Goal: Transaction & Acquisition: Purchase product/service

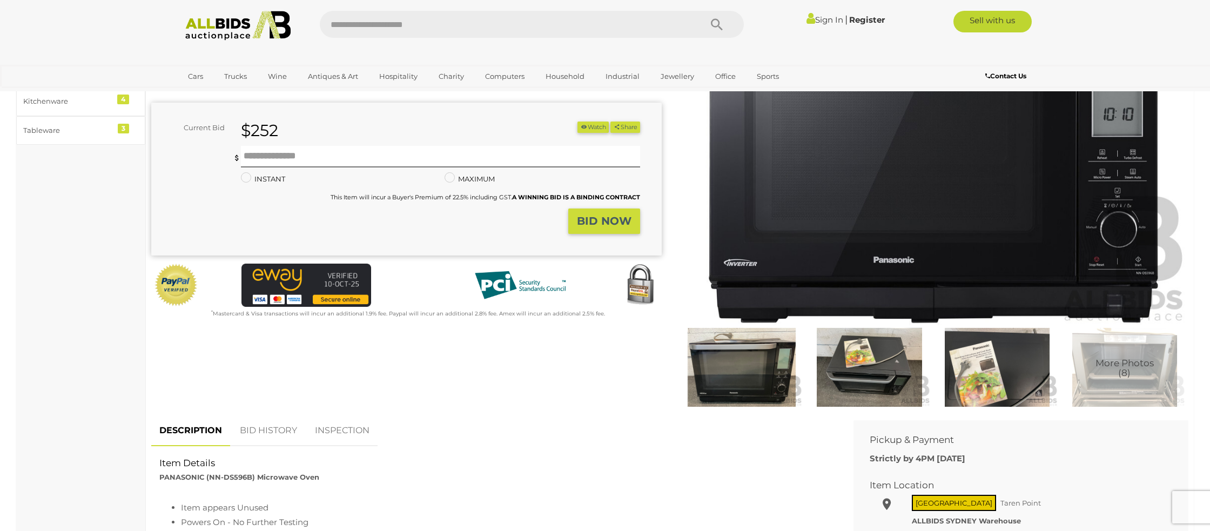
scroll to position [139, 0]
click at [269, 427] on link "BID HISTORY" at bounding box center [268, 430] width 73 height 32
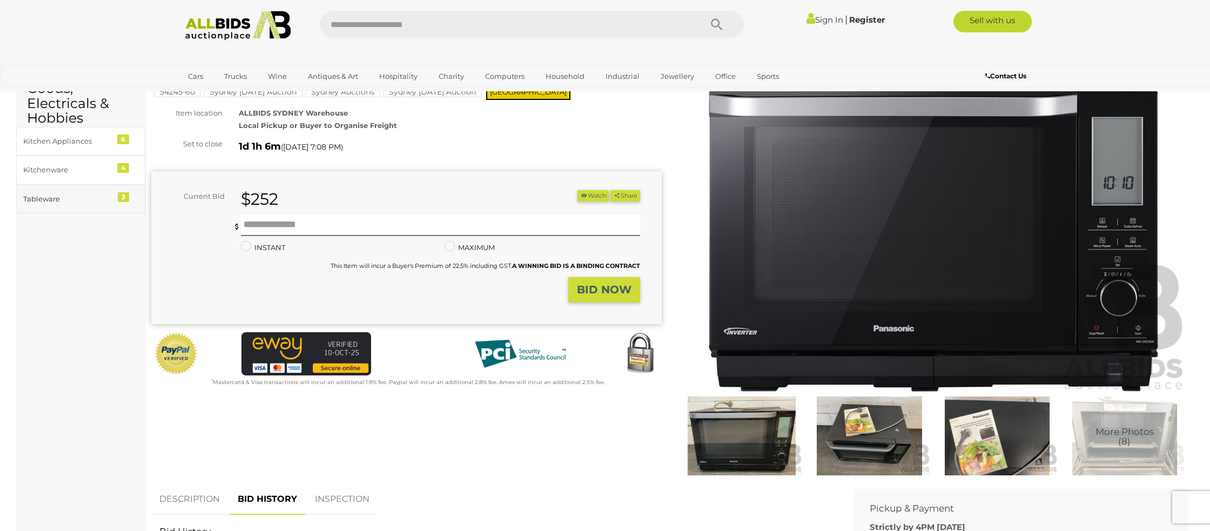
scroll to position [0, 0]
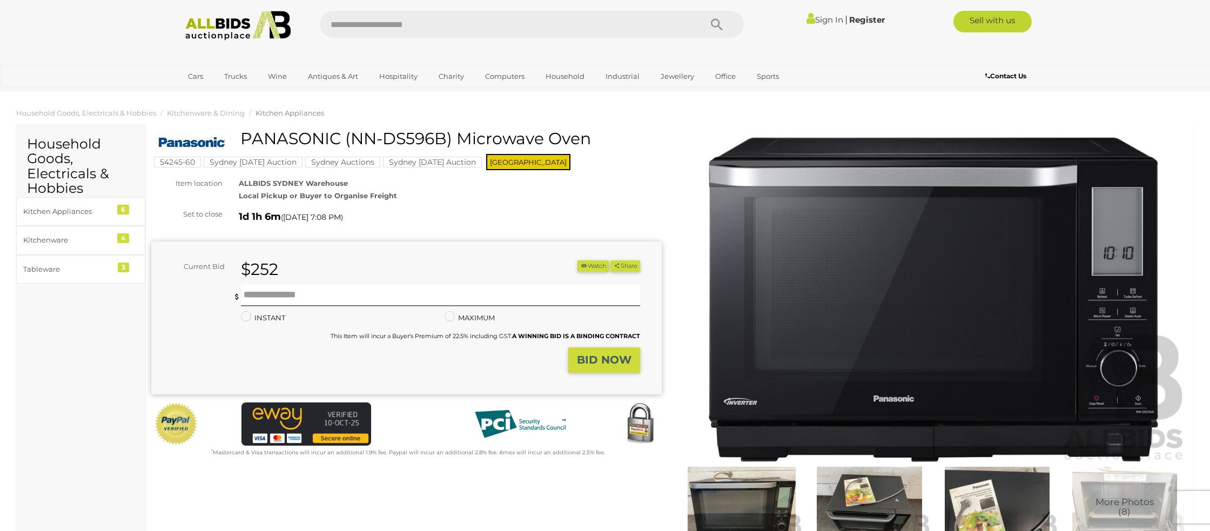
drag, startPoint x: 446, startPoint y: 137, endPoint x: 349, endPoint y: 133, distance: 96.2
click at [348, 133] on h1 "PANASONIC (NN-DS596B) Microwave Oven" at bounding box center [408, 139] width 502 height 18
copy h1 "NN-DS596B"
click at [1021, 263] on img at bounding box center [933, 299] width 510 height 329
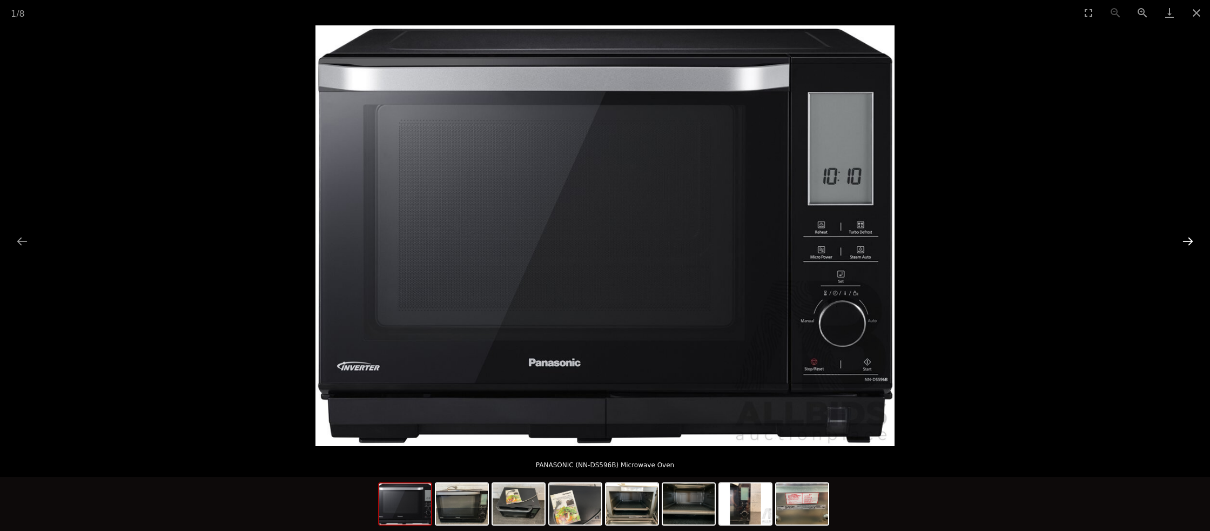
click at [1189, 243] on button "Next slide" at bounding box center [1188, 241] width 23 height 21
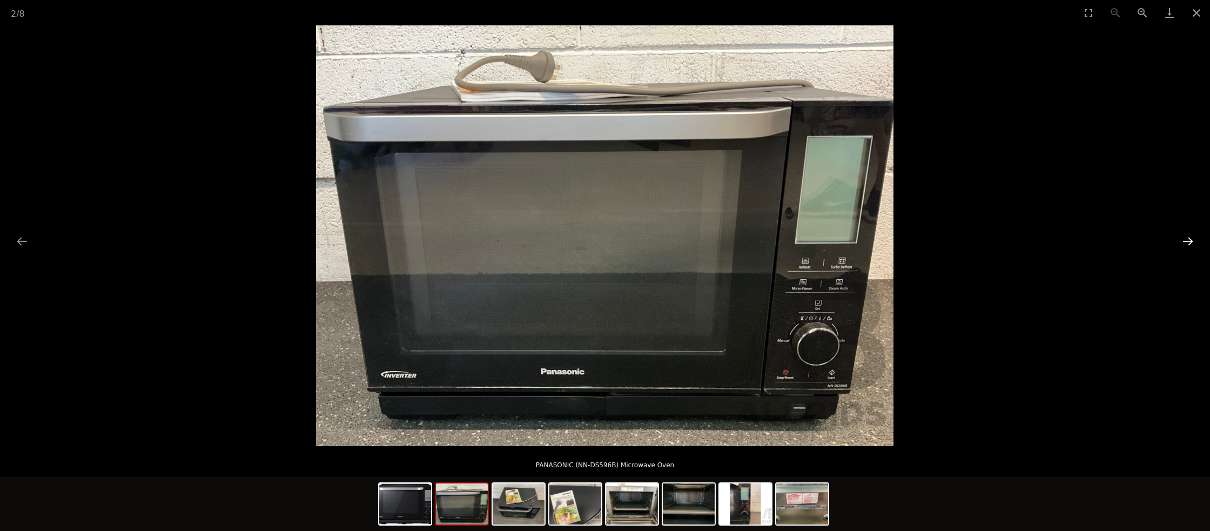
click at [1189, 243] on button "Next slide" at bounding box center [1188, 241] width 23 height 21
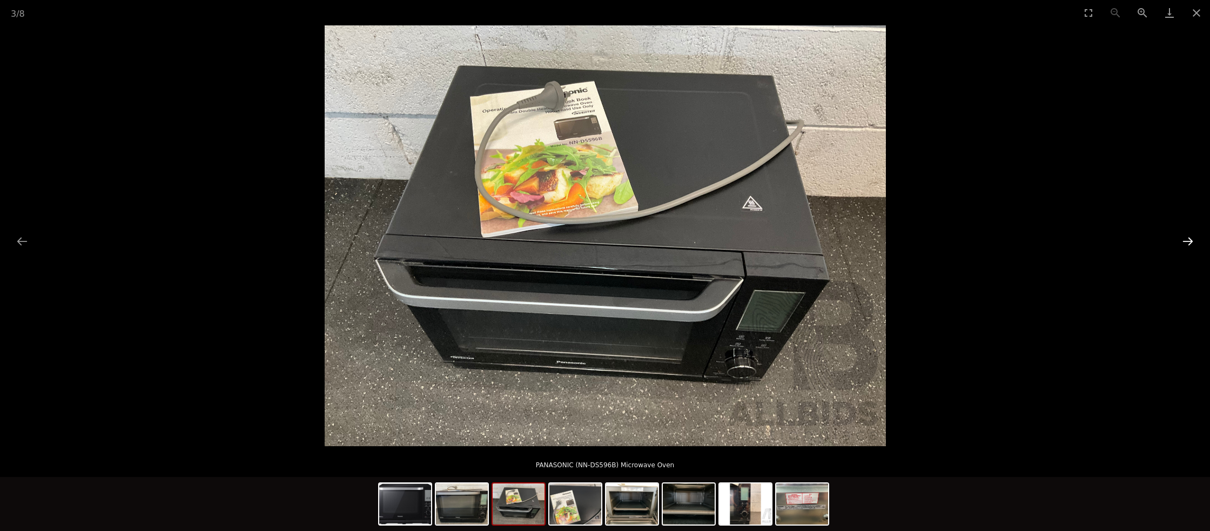
click at [1189, 243] on button "Next slide" at bounding box center [1188, 241] width 23 height 21
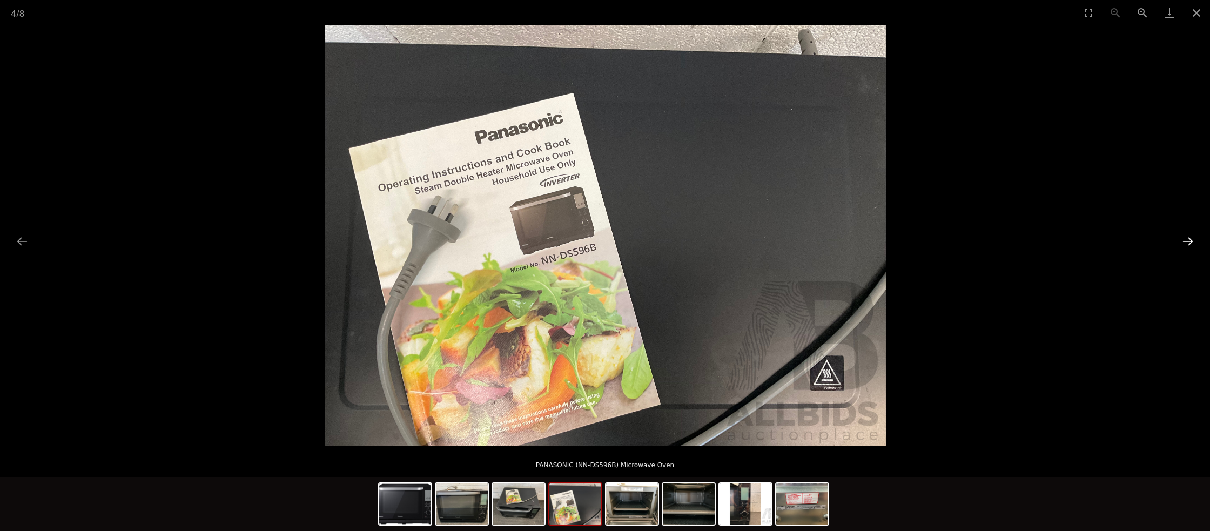
click at [1189, 243] on button "Next slide" at bounding box center [1188, 241] width 23 height 21
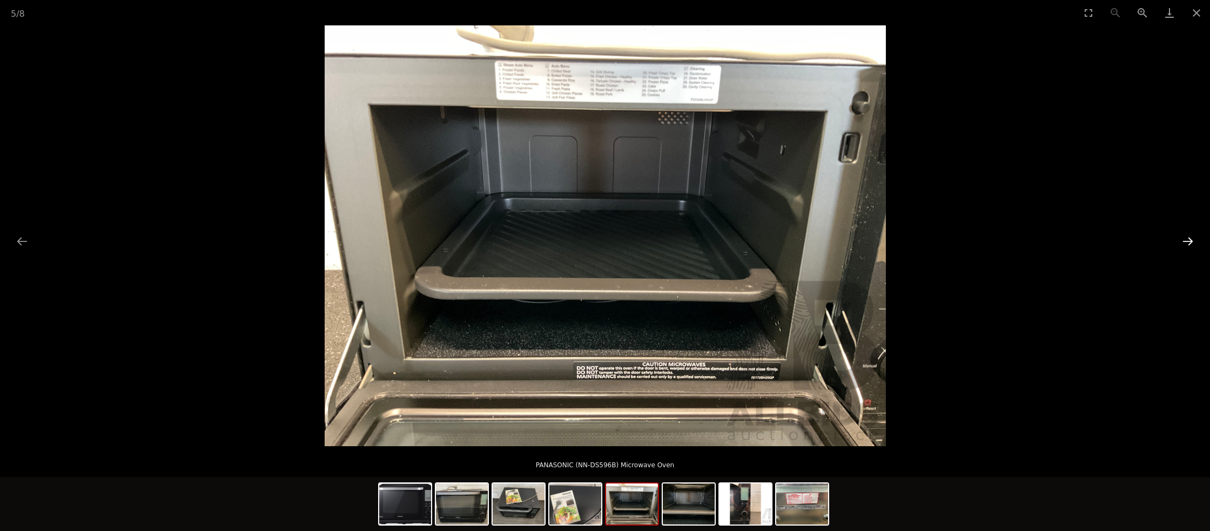
click at [1189, 243] on button "Next slide" at bounding box center [1188, 241] width 23 height 21
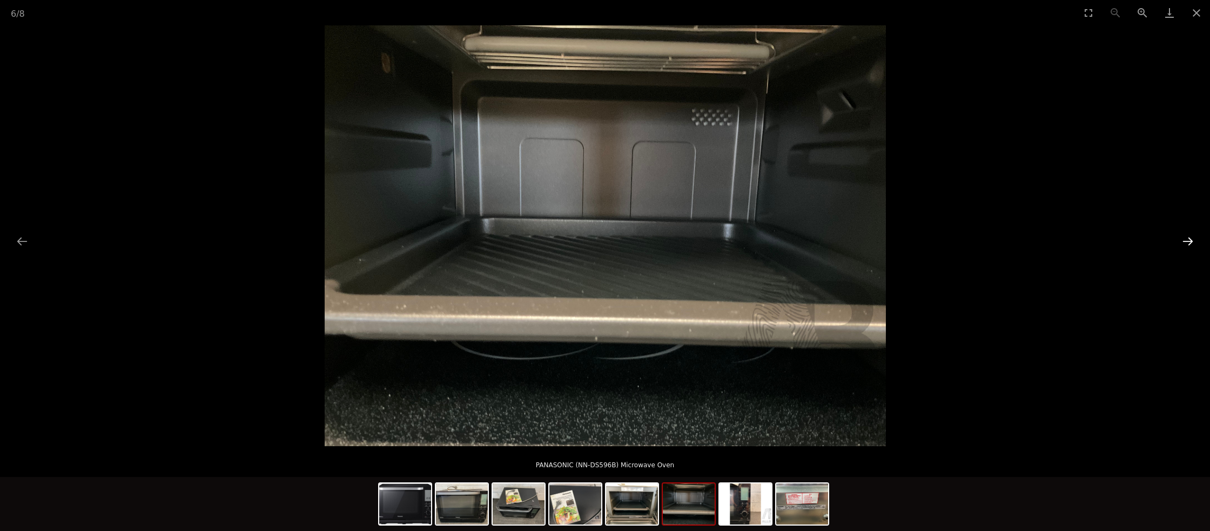
click at [1189, 243] on button "Next slide" at bounding box center [1188, 241] width 23 height 21
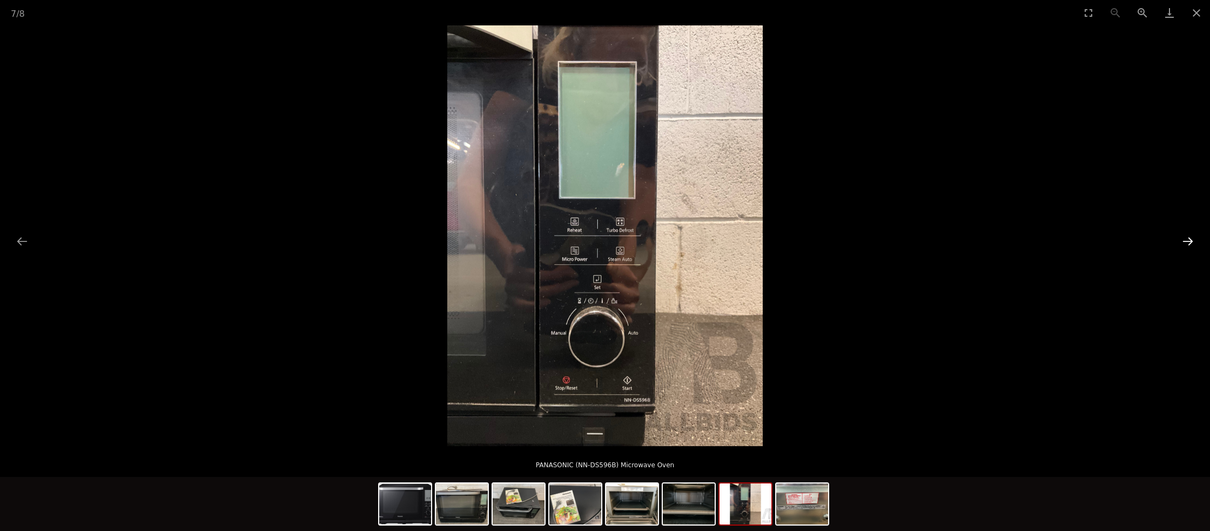
click at [1188, 243] on button "Next slide" at bounding box center [1188, 241] width 23 height 21
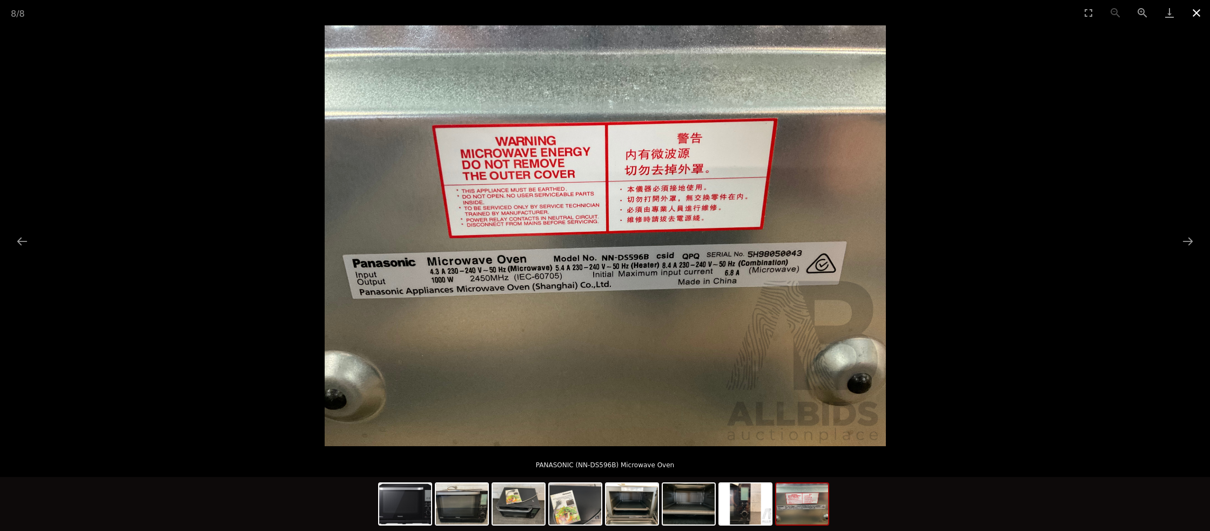
click at [1196, 13] on button "Close gallery" at bounding box center [1196, 12] width 27 height 25
